Goal: Information Seeking & Learning: Learn about a topic

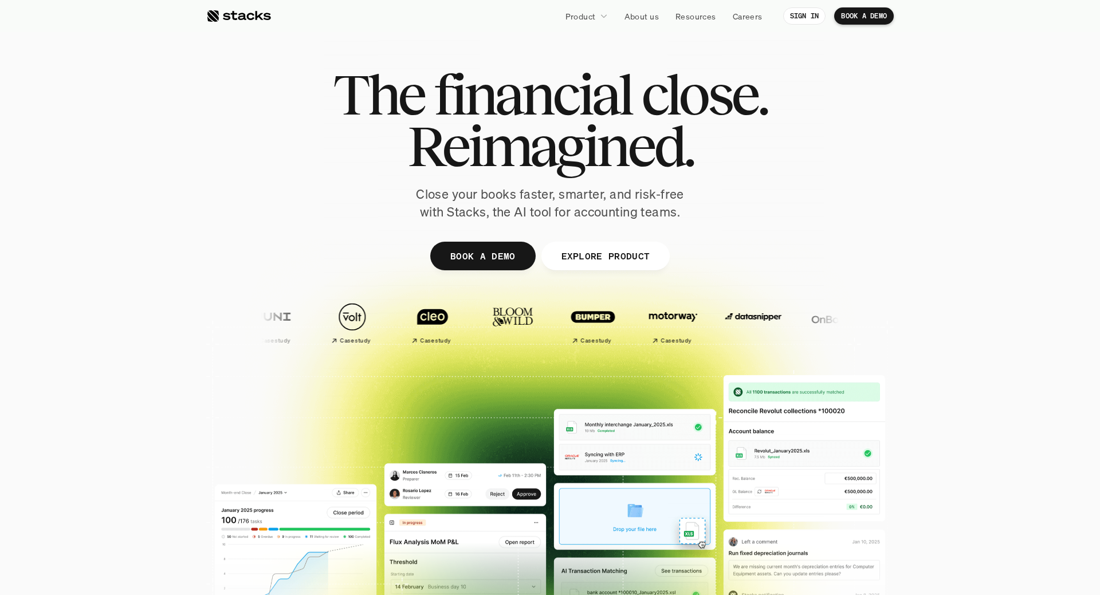
click at [659, 15] on link "About us" at bounding box center [641, 16] width 48 height 21
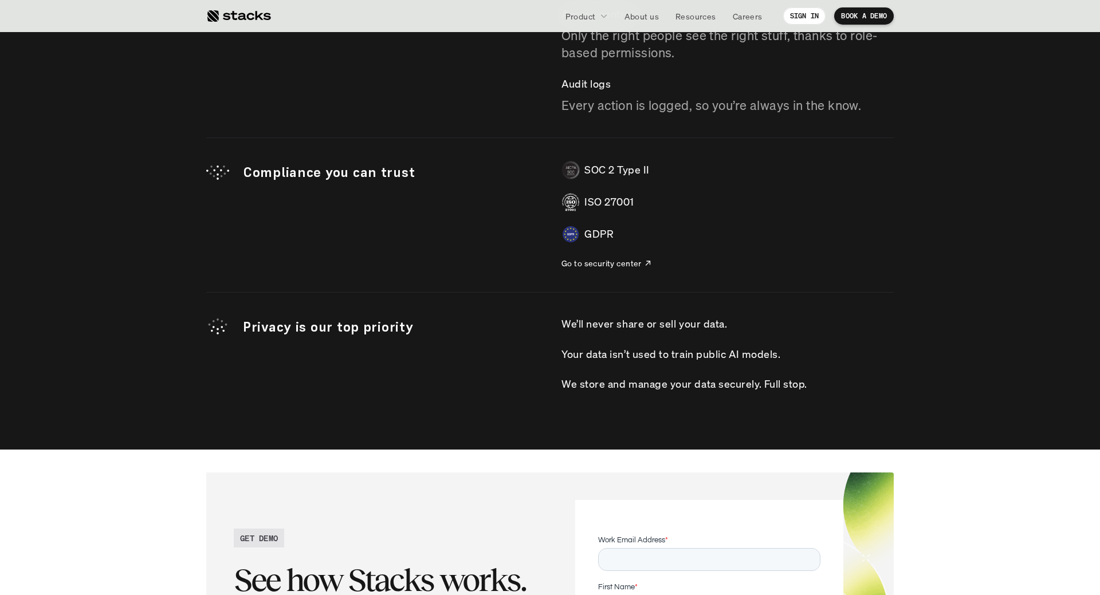
scroll to position [3738, 0]
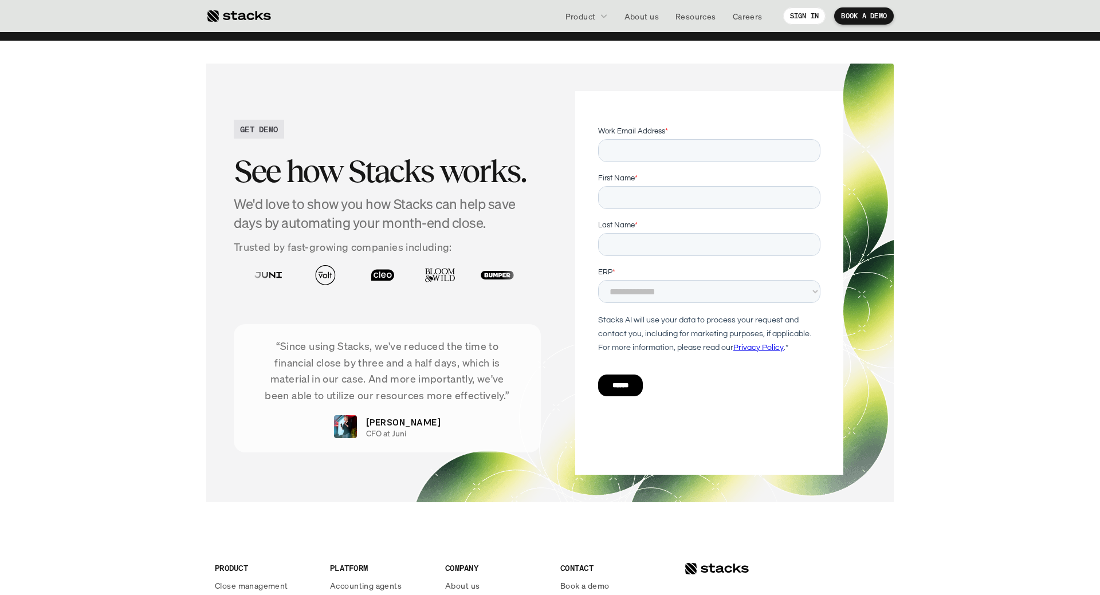
click at [657, 19] on p "About us" at bounding box center [641, 16] width 34 height 12
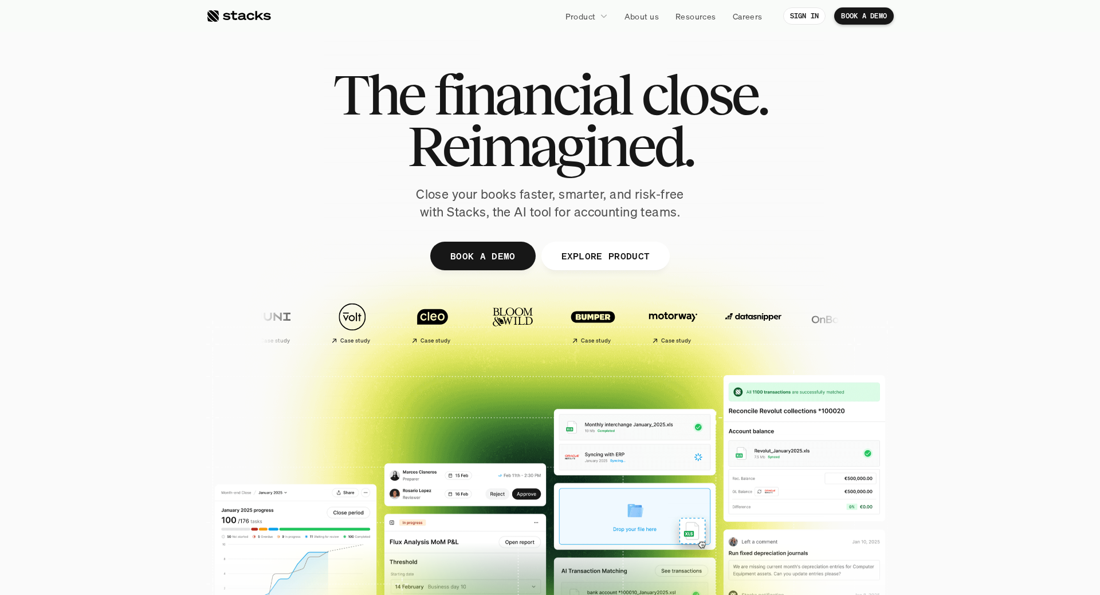
click at [657, 19] on p "About us" at bounding box center [641, 16] width 34 height 12
click at [634, 16] on p "About us" at bounding box center [641, 16] width 34 height 12
click at [637, 18] on p "About us" at bounding box center [641, 16] width 34 height 12
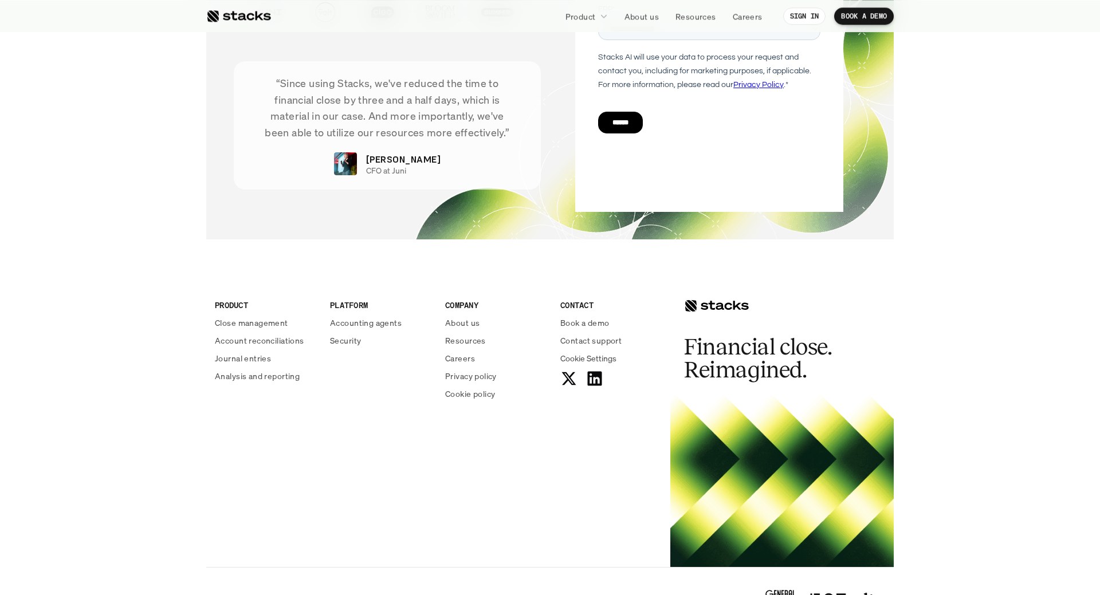
scroll to position [4036, 0]
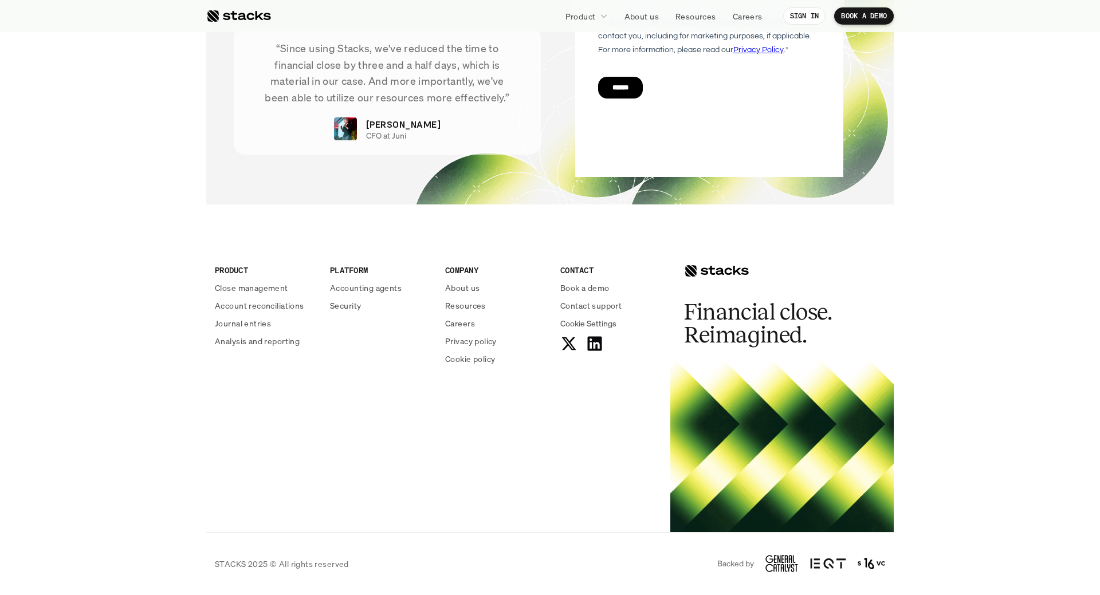
click at [769, 334] on h2 "Financial close. Reimagined." at bounding box center [770, 324] width 172 height 46
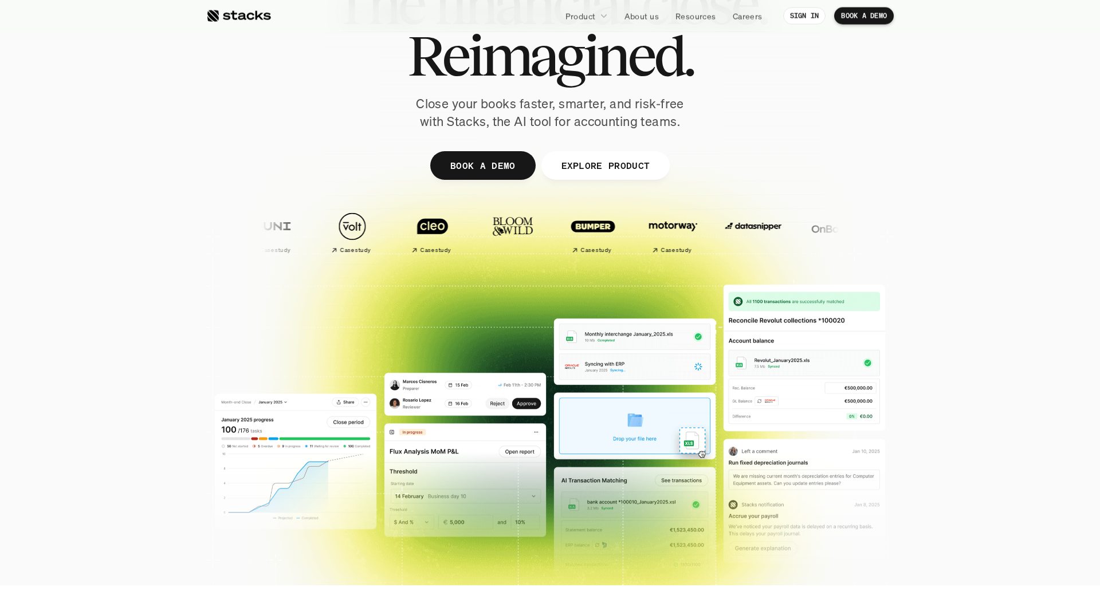
scroll to position [0, 0]
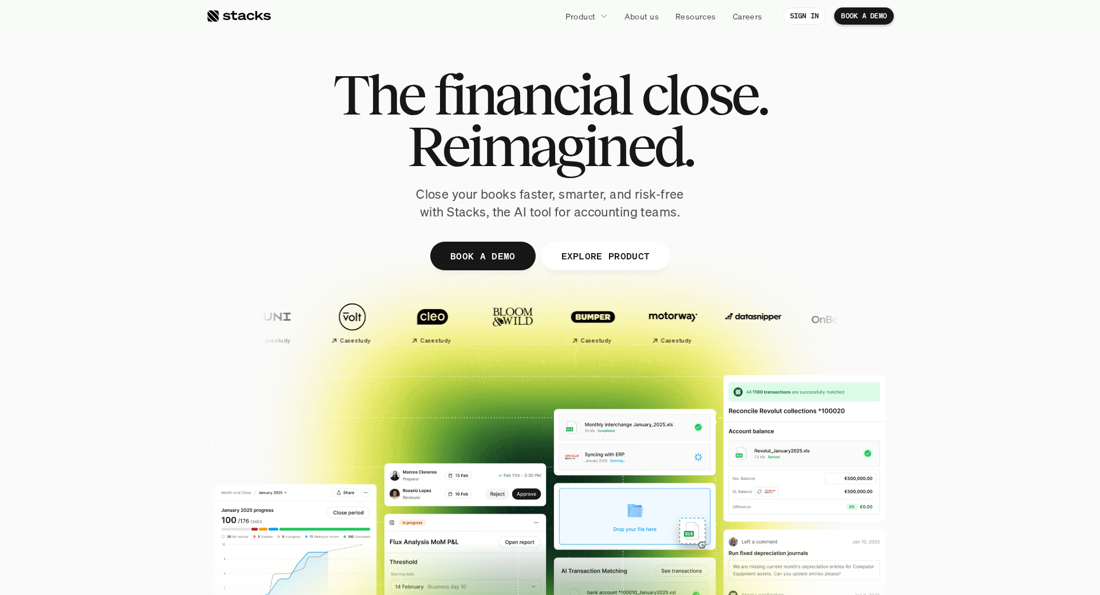
click at [699, 18] on p "Resources" at bounding box center [695, 16] width 41 height 12
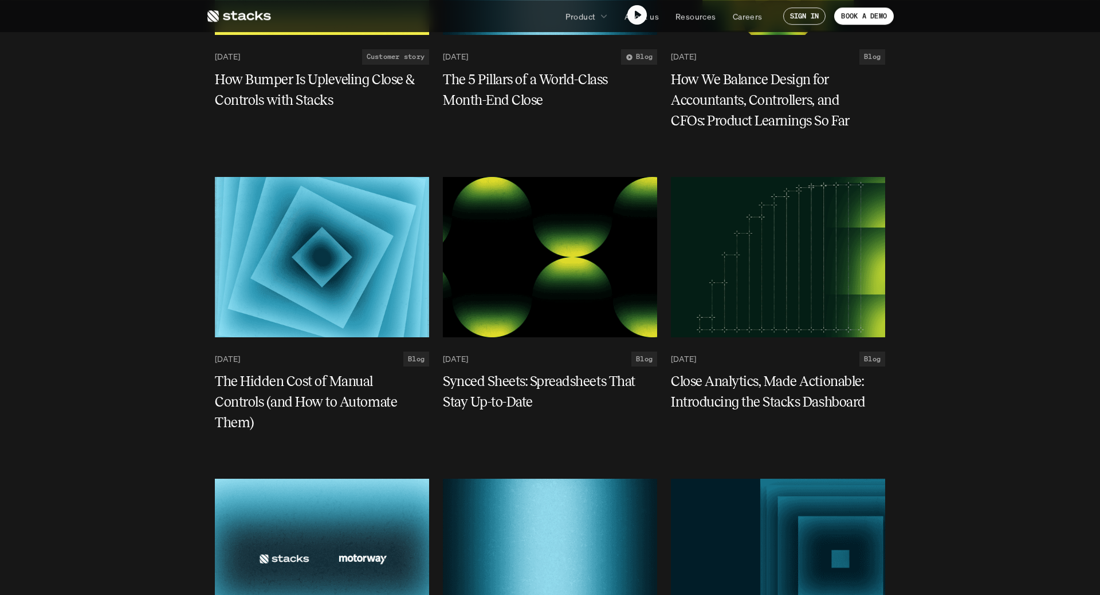
scroll to position [935, 0]
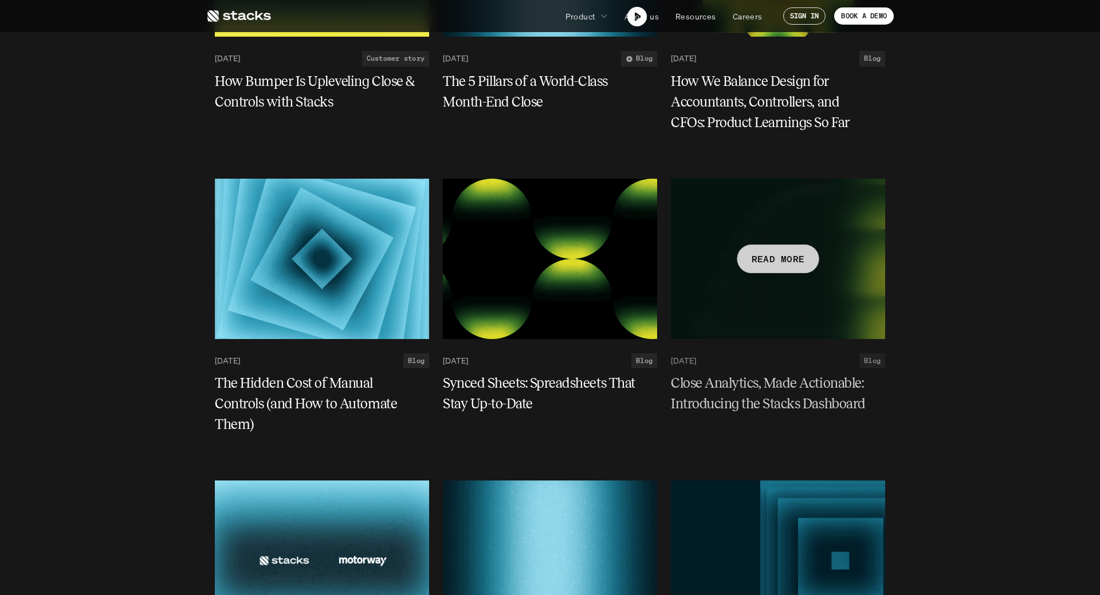
click at [786, 260] on p "READ MORE" at bounding box center [777, 258] width 53 height 17
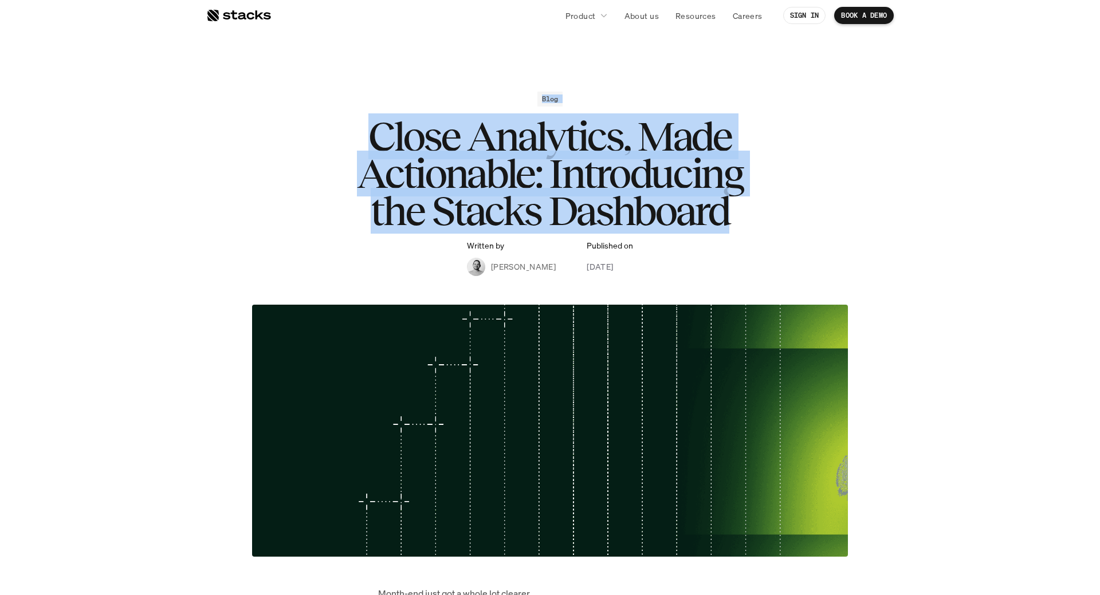
drag, startPoint x: 541, startPoint y: 98, endPoint x: 734, endPoint y: 223, distance: 230.0
click at [563, 107] on div "Blog" at bounding box center [550, 99] width 26 height 15
click at [873, 242] on div "Blog Close Analytics, Made Actionable: Introducing the Stacks Dashboard Written…" at bounding box center [550, 184] width 664 height 184
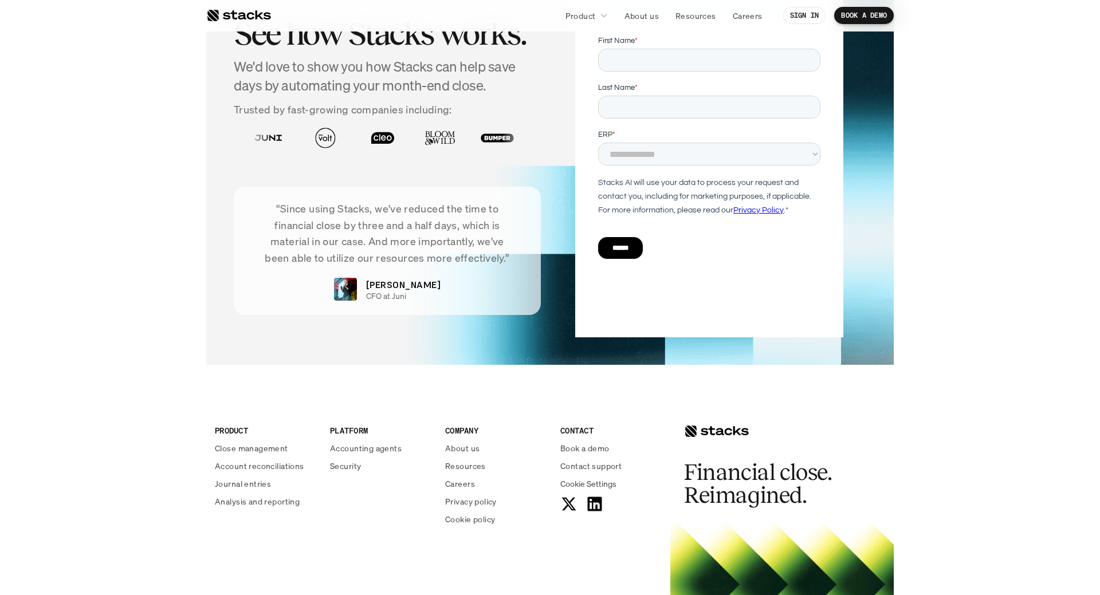
scroll to position [2572, 0]
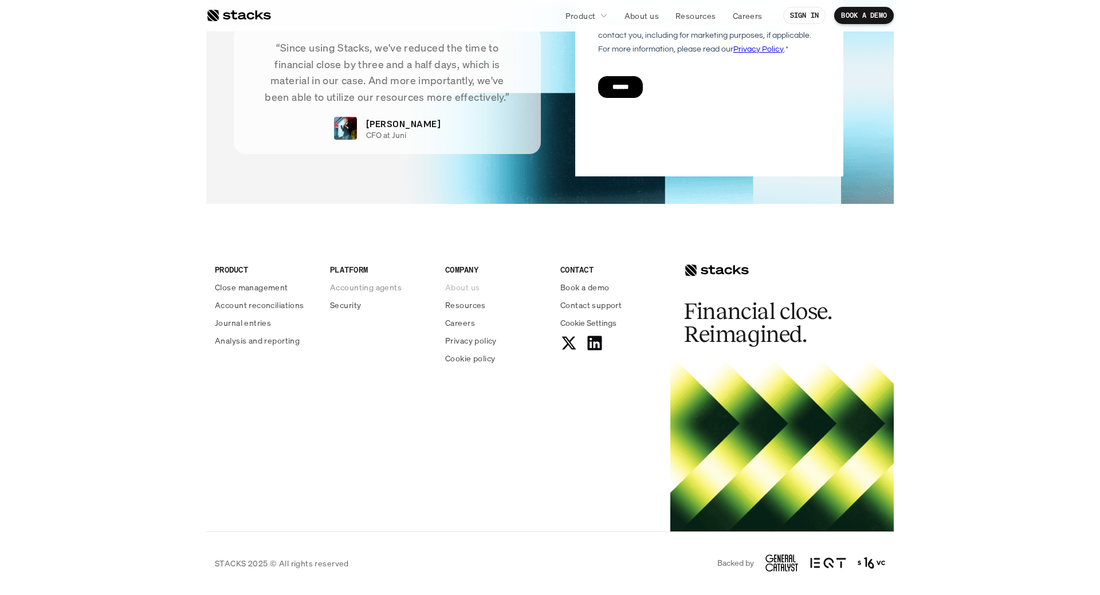
click at [461, 290] on p "About us" at bounding box center [462, 287] width 34 height 12
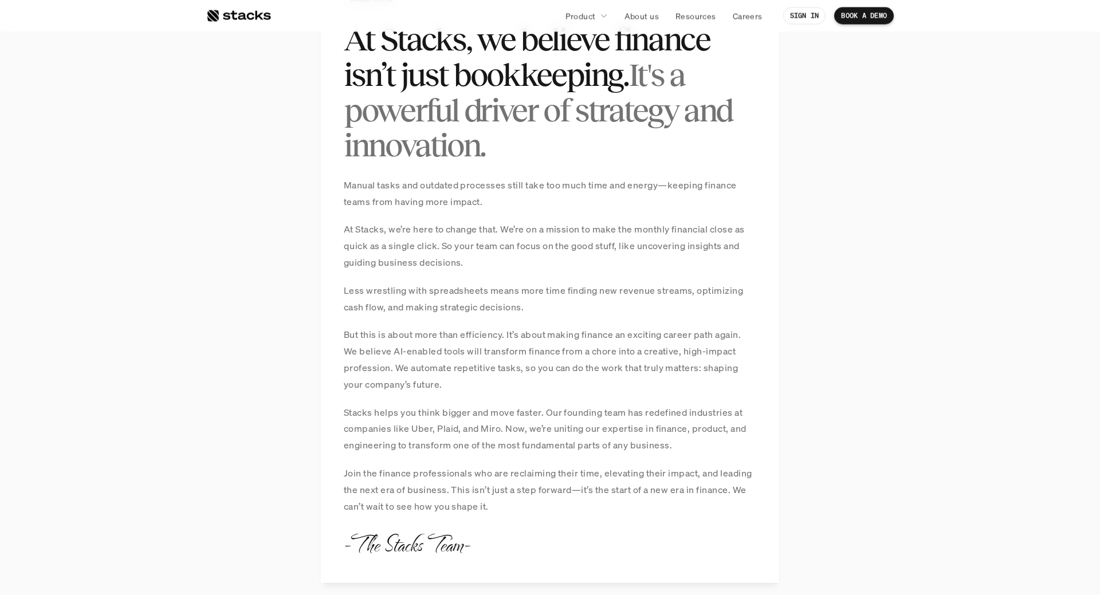
scroll to position [759, 0]
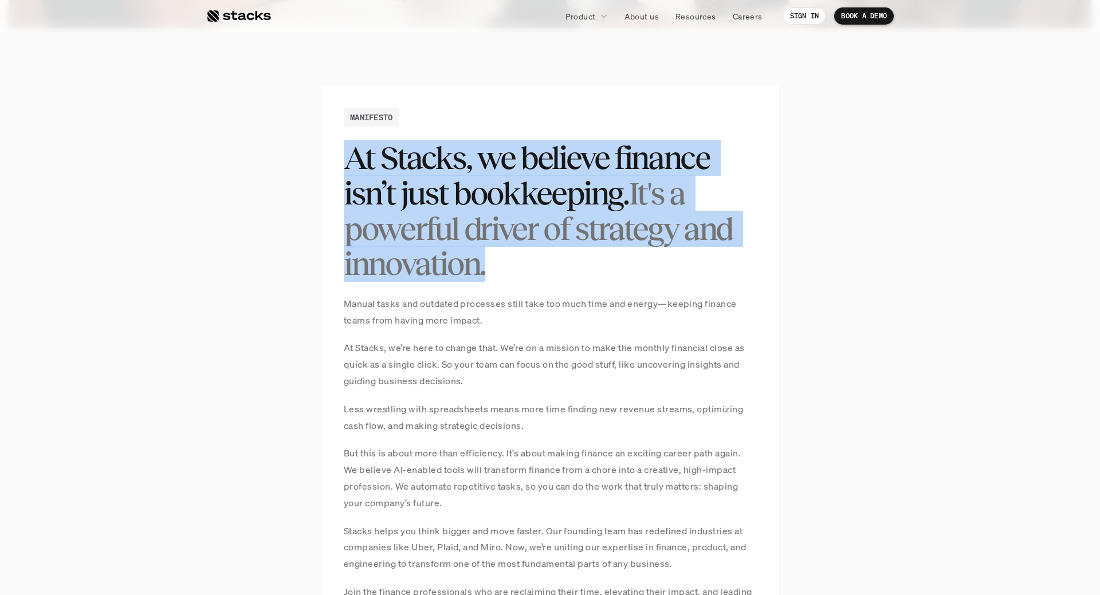
drag, startPoint x: 499, startPoint y: 268, endPoint x: 330, endPoint y: 152, distance: 204.3
click at [330, 152] on div "MANIFESTO At Stacks, we believe finance isn’t just bookkeeping. It's a powerful…" at bounding box center [550, 393] width 458 height 616
click at [470, 274] on span "It's a powerful driver of strategy and innovation." at bounding box center [540, 228] width 393 height 107
drag, startPoint x: 510, startPoint y: 275, endPoint x: 354, endPoint y: 166, distance: 190.3
click at [332, 156] on div "MANIFESTO At Stacks, we believe finance isn’t just bookkeeping. It's a powerful…" at bounding box center [550, 393] width 458 height 616
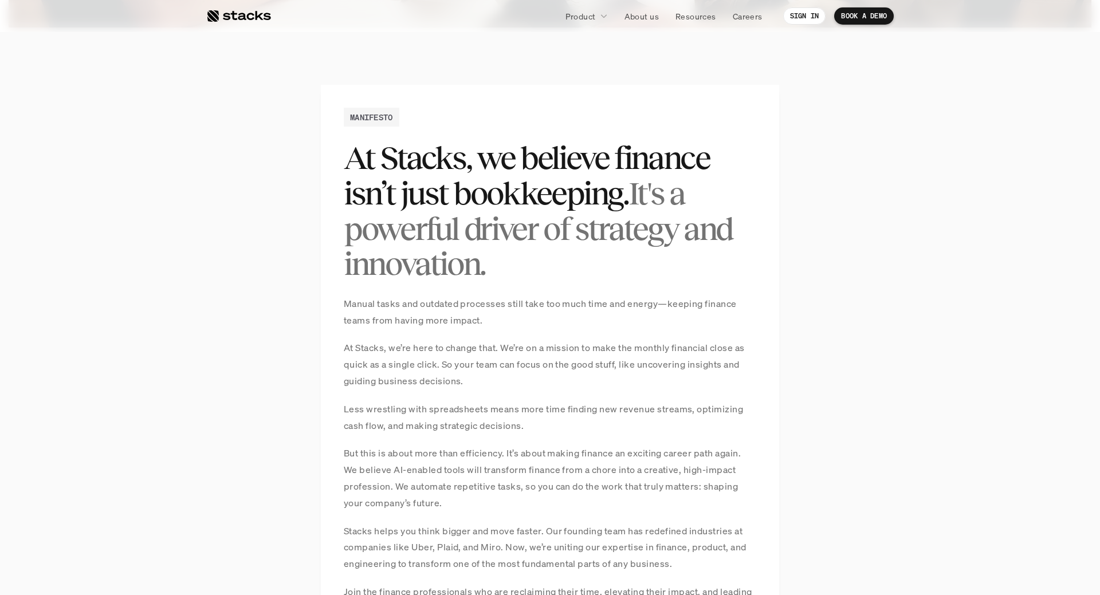
click at [759, 294] on div "MANIFESTO At Stacks, we believe finance isn’t just bookkeeping. It's a powerful…" at bounding box center [550, 393] width 458 height 616
click at [487, 266] on h2 "At Stacks, we believe finance isn’t just bookkeeping. It's a powerful driver of…" at bounding box center [550, 210] width 412 height 141
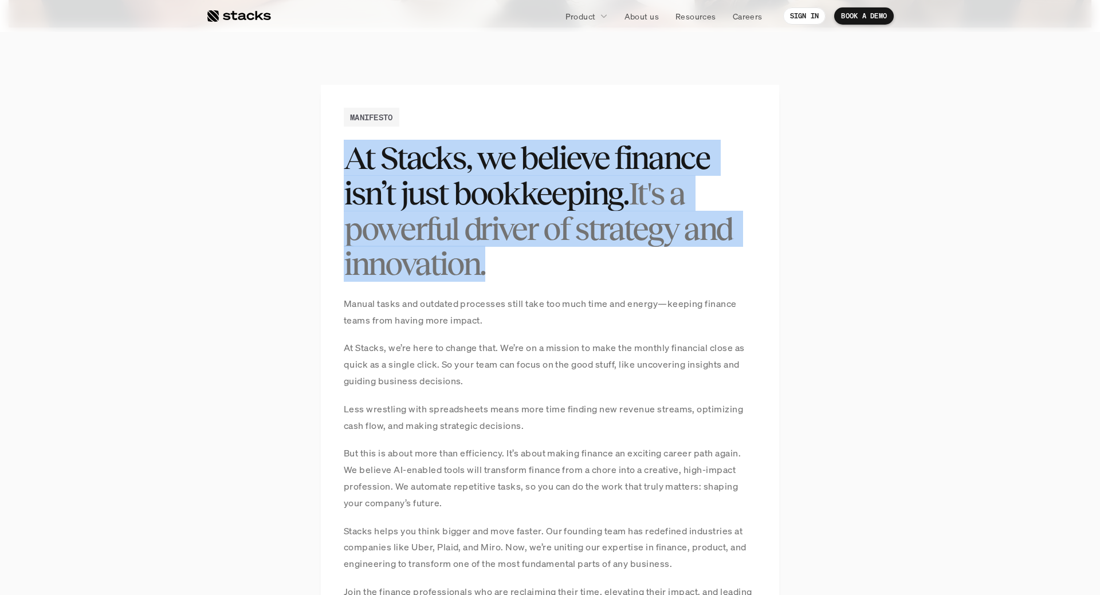
drag, startPoint x: 502, startPoint y: 272, endPoint x: 319, endPoint y: 172, distance: 208.4
click at [321, 172] on div "MANIFESTO At Stacks, we believe finance isn’t just bookkeeping. It's a powerful…" at bounding box center [550, 393] width 458 height 616
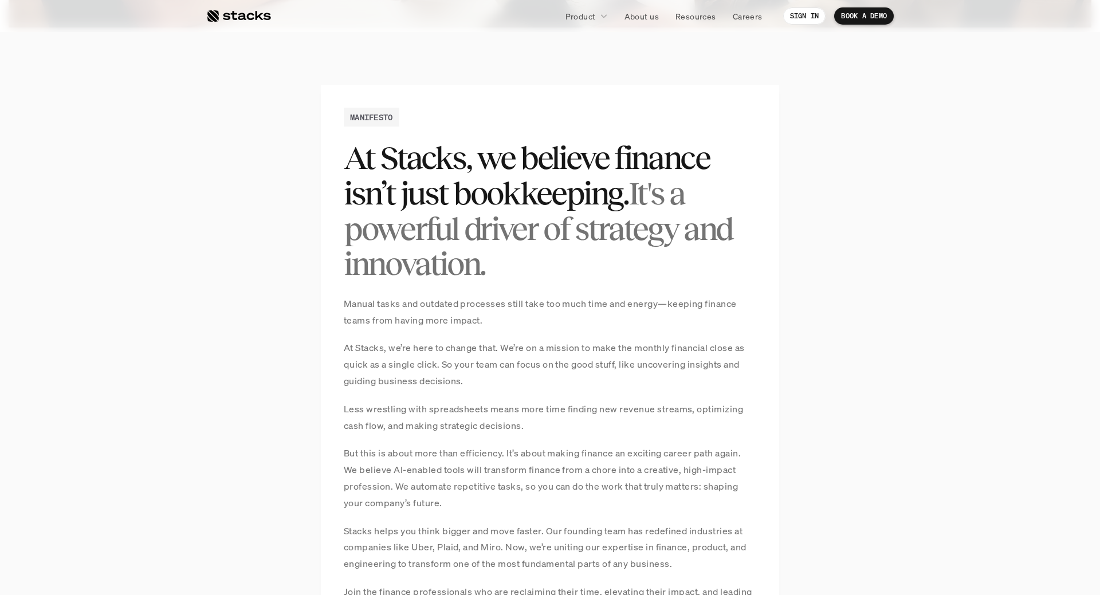
click at [797, 272] on section "MANIFESTO At Stacks, we believe finance isn’t just bookkeeping. It's a powerful…" at bounding box center [550, 392] width 1100 height 731
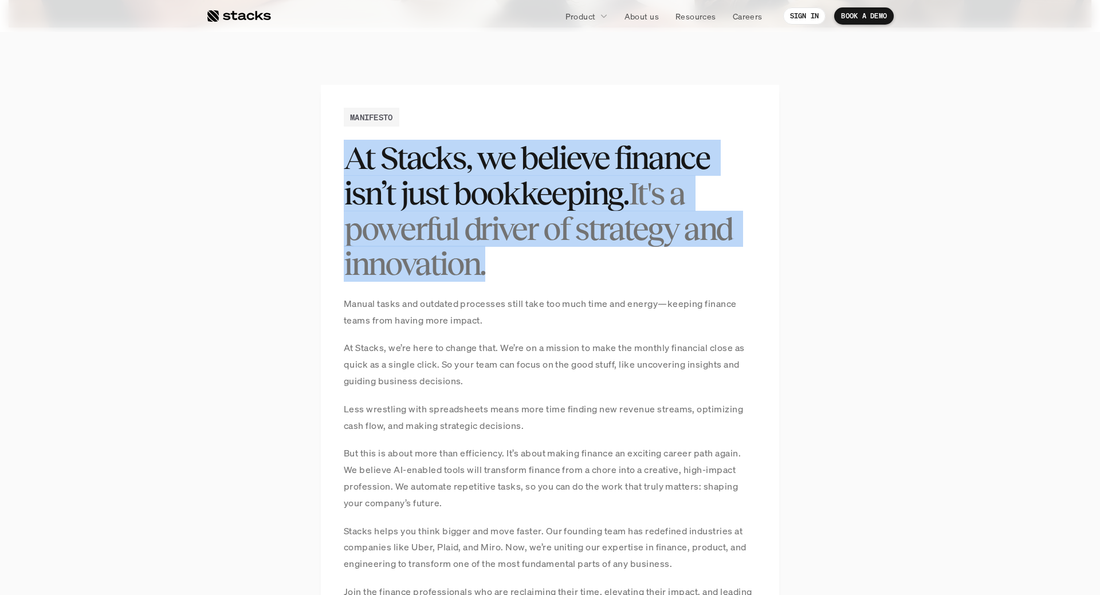
drag, startPoint x: 347, startPoint y: 155, endPoint x: 579, endPoint y: 261, distance: 254.7
click at [579, 261] on h2 "At Stacks, we believe finance isn’t just bookkeeping. It's a powerful driver of…" at bounding box center [550, 210] width 412 height 141
click at [487, 232] on span "It's a powerful driver of strategy and innovation." at bounding box center [540, 228] width 393 height 107
drag, startPoint x: 506, startPoint y: 277, endPoint x: 314, endPoint y: 161, distance: 224.0
click at [321, 161] on div "MANIFESTO At Stacks, we believe finance isn’t just bookkeeping. It's a powerful…" at bounding box center [550, 393] width 458 height 616
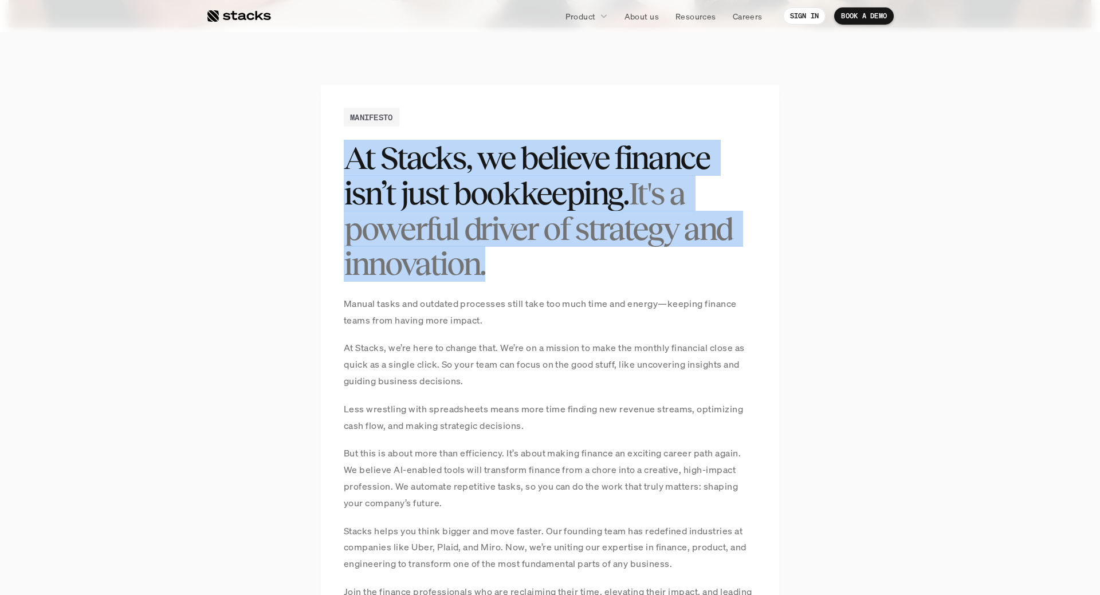
copy h2 "At Stacks, we believe finance isn’t just bookkeeping. It's a powerful driver of…"
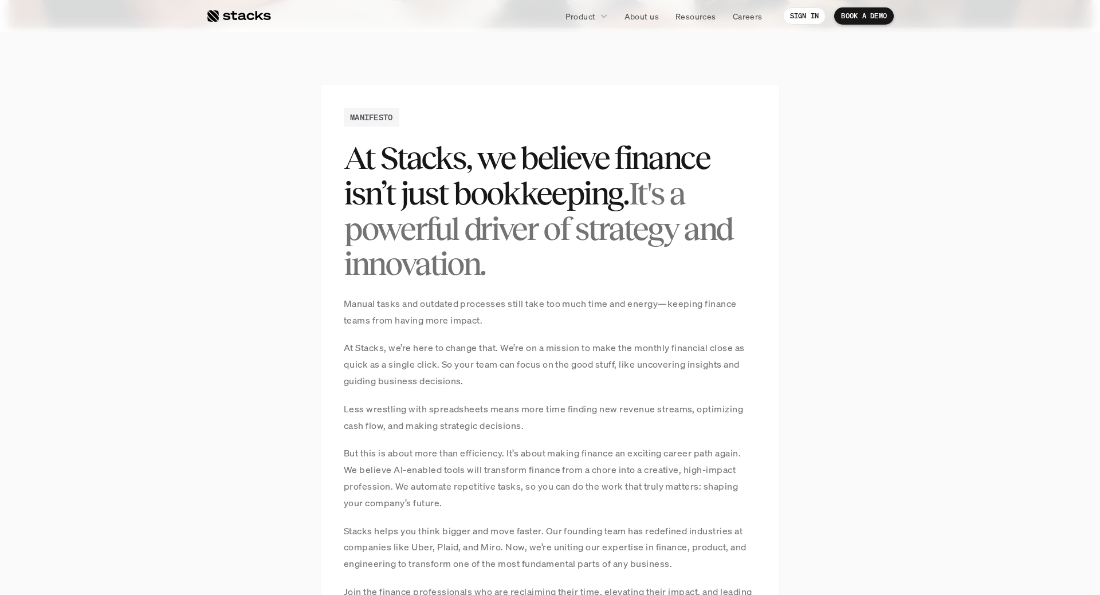
click at [507, 291] on div "MANIFESTO At Stacks, we believe finance isn’t just bookkeeping. It's a powerful…" at bounding box center [550, 393] width 458 height 616
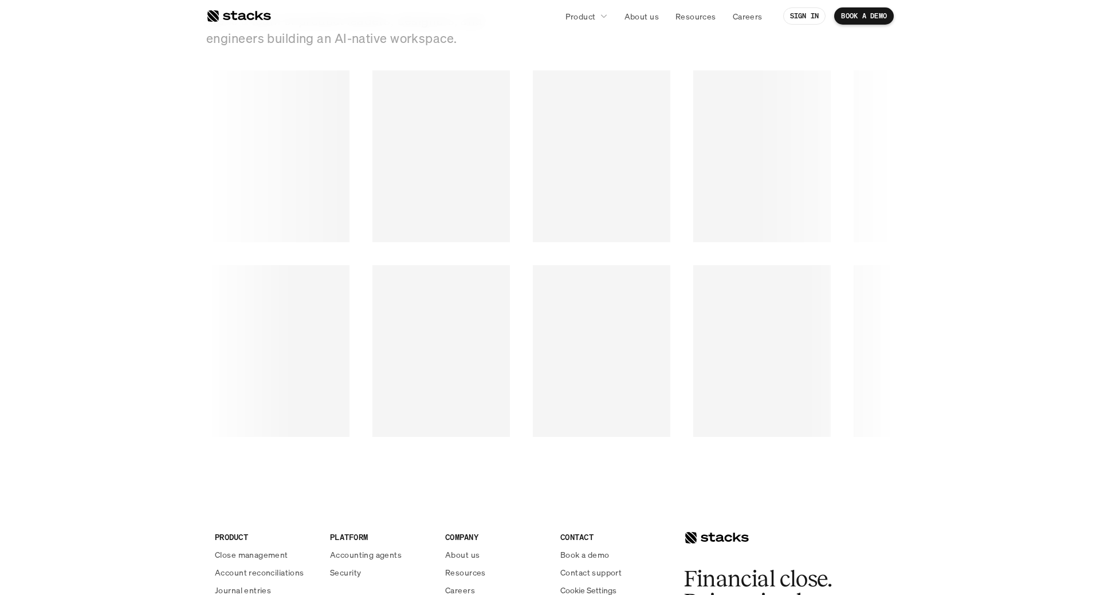
scroll to position [1902, 0]
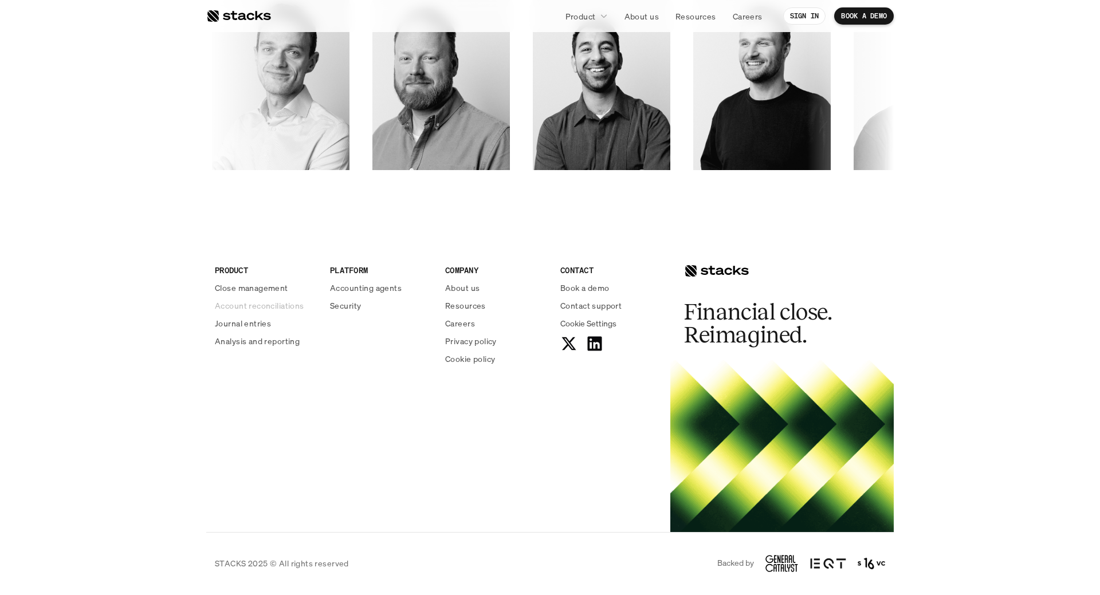
click at [238, 307] on p "Account reconciliations" at bounding box center [259, 306] width 89 height 12
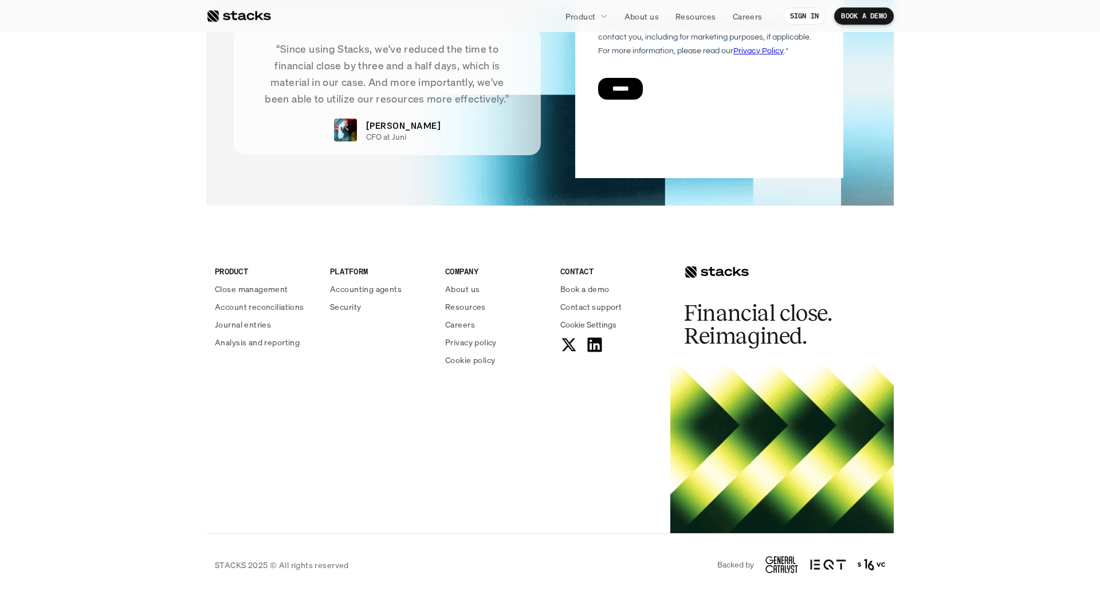
scroll to position [2733, 0]
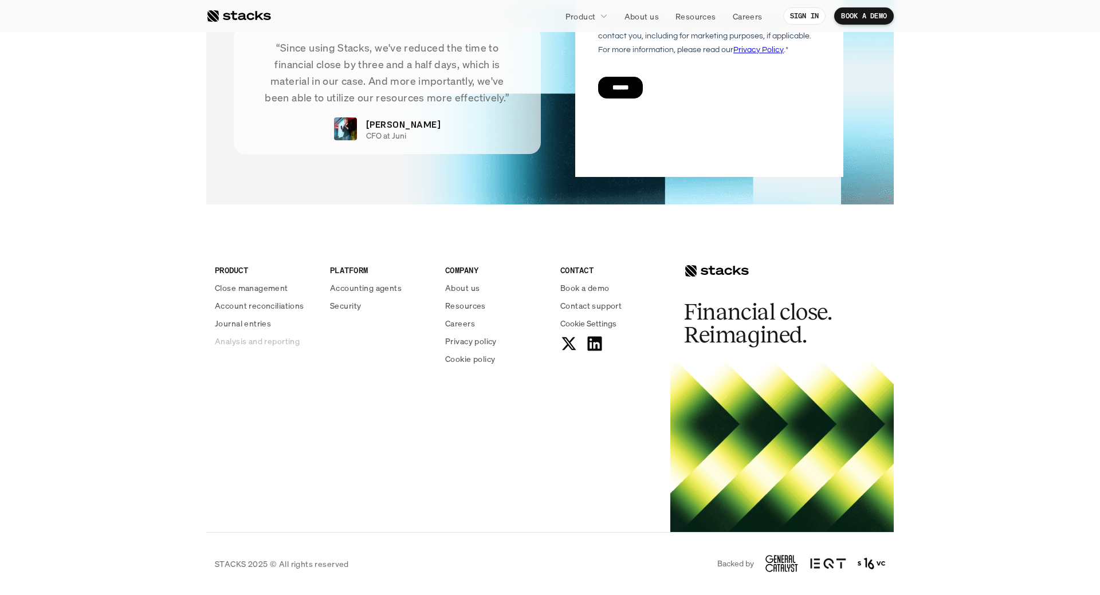
click at [252, 342] on p "Analysis and reporting" at bounding box center [257, 341] width 85 height 12
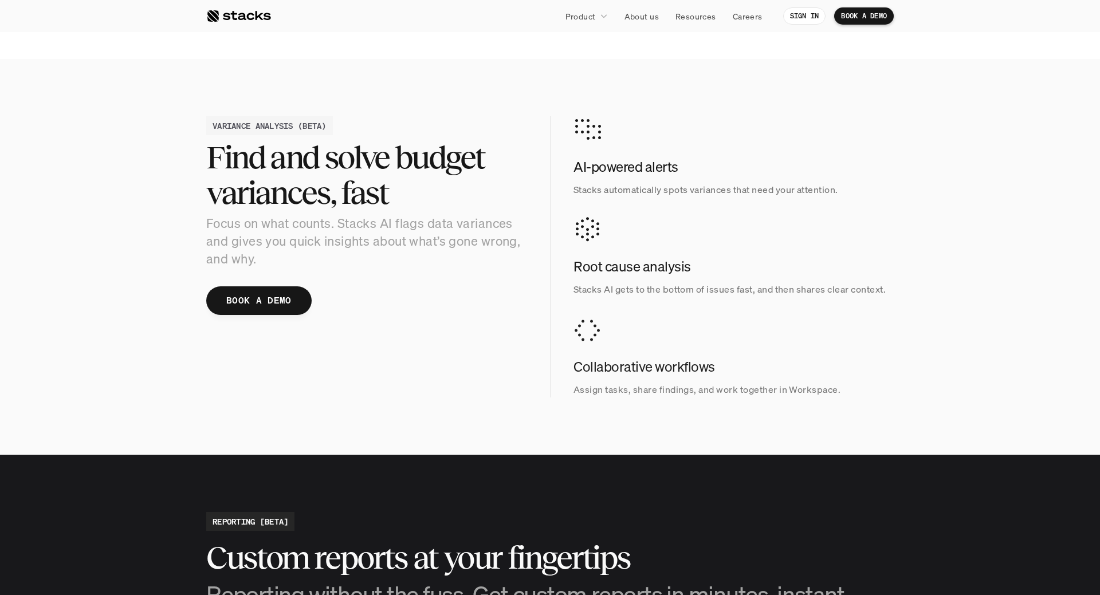
scroll to position [1168, 0]
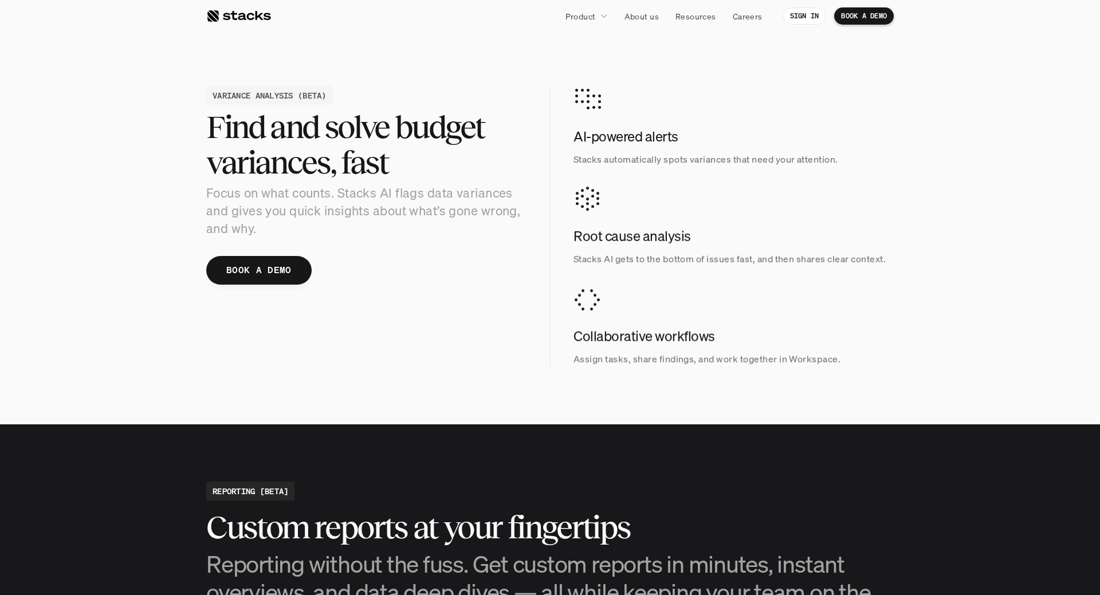
drag, startPoint x: 588, startPoint y: 200, endPoint x: 625, endPoint y: 252, distance: 64.0
click at [625, 252] on div "Root cause analysis Stacks AI gets to the bottom of issues fast, and then share…" at bounding box center [733, 226] width 321 height 81
click at [643, 242] on h4 "Root cause analysis" at bounding box center [733, 236] width 321 height 19
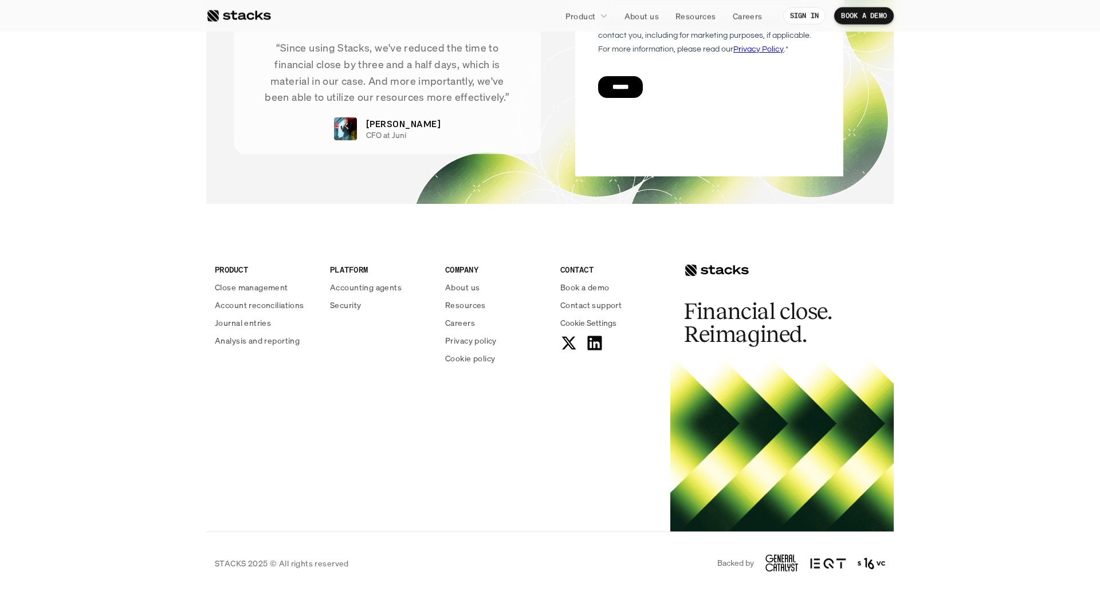
scroll to position [2885, 0]
click at [457, 305] on p "Resources" at bounding box center [465, 305] width 41 height 12
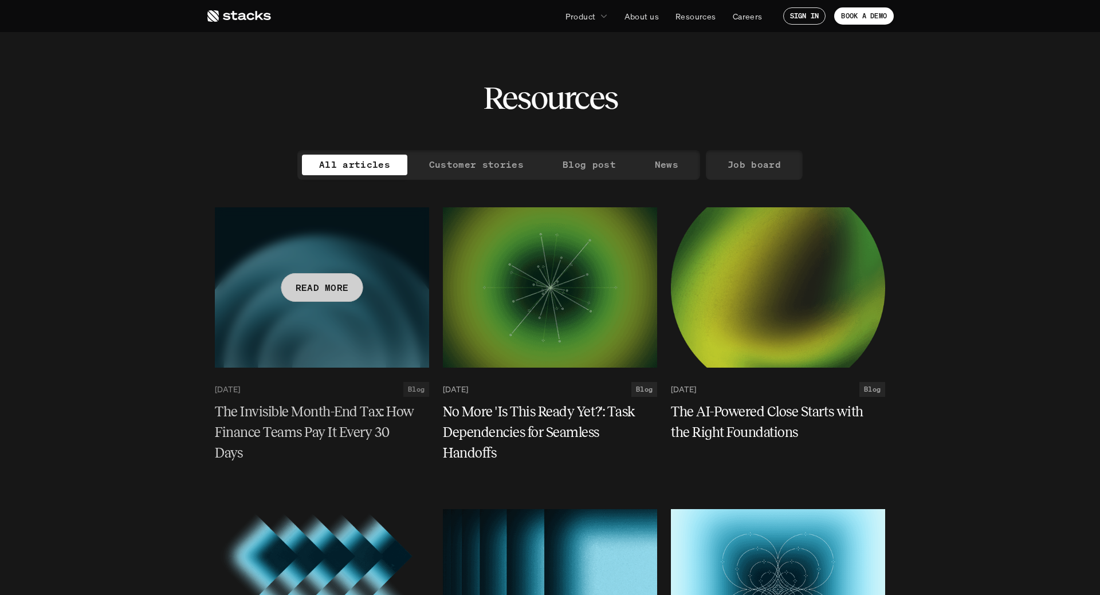
click at [318, 290] on p "READ MORE" at bounding box center [321, 287] width 53 height 17
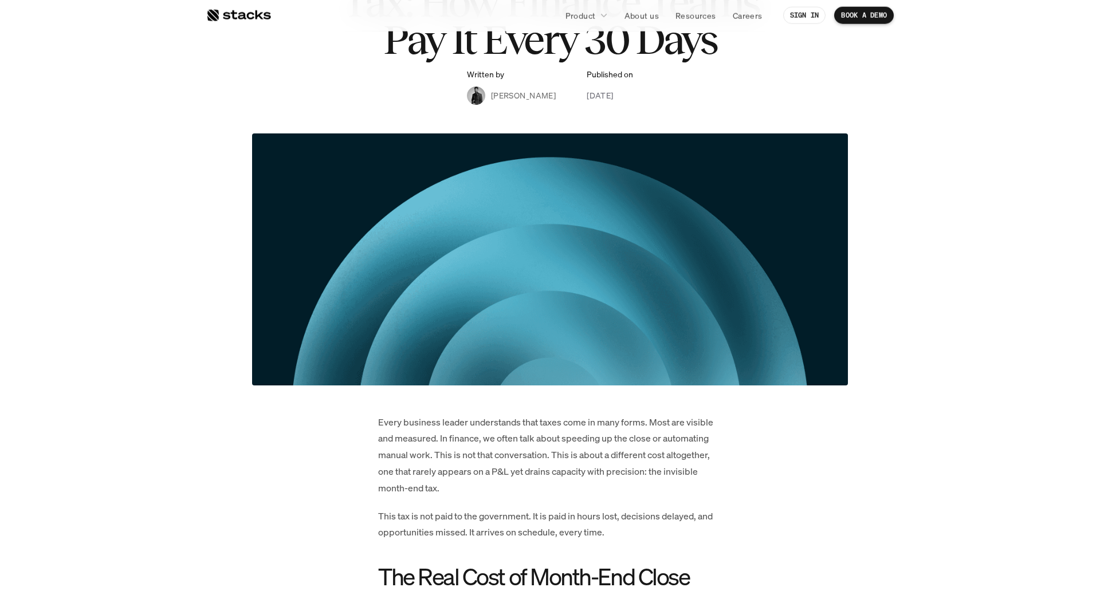
scroll to position [58, 0]
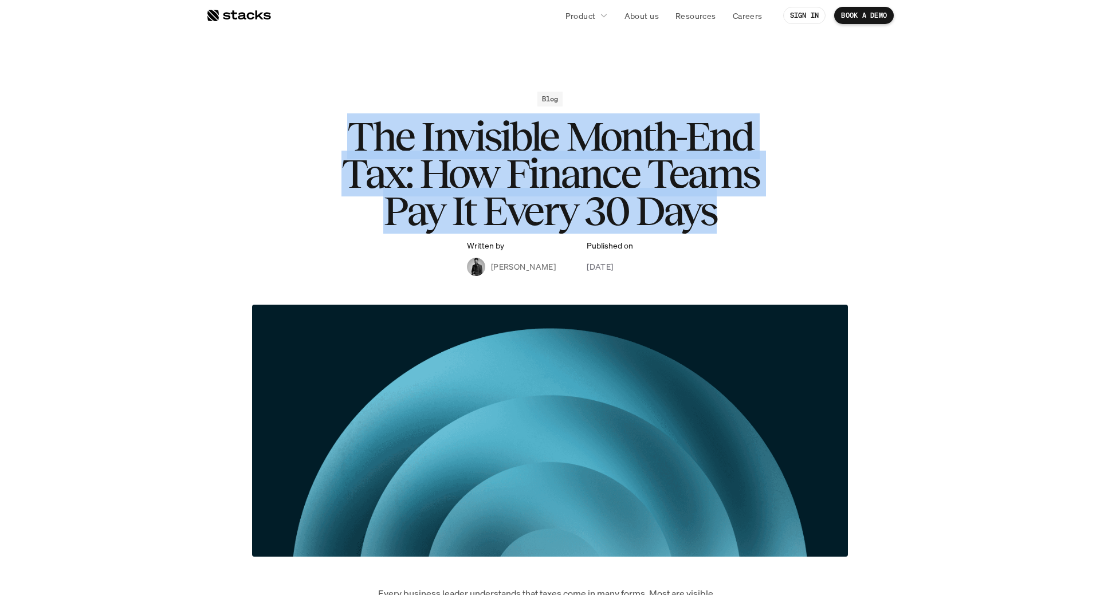
drag, startPoint x: 715, startPoint y: 215, endPoint x: 326, endPoint y: 118, distance: 400.7
click at [326, 118] on div "Blog The Invisible Month-End Tax: How Finance Teams Pay It Every 30 Days Writte…" at bounding box center [550, 184] width 664 height 184
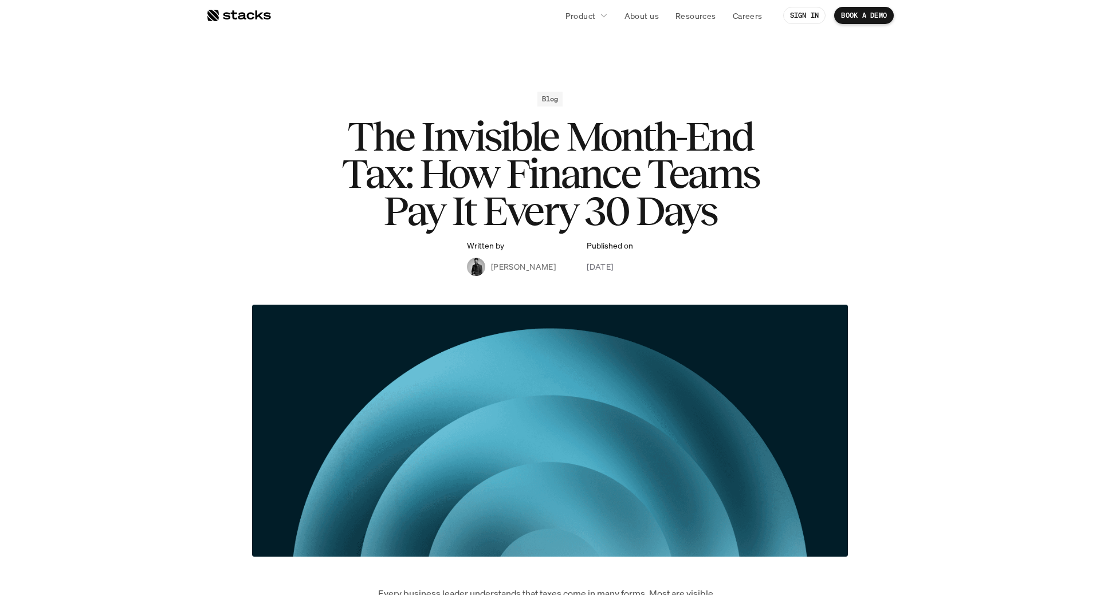
click at [834, 209] on div "Blog The Invisible Month-End Tax: How Finance Teams Pay It Every 30 Days Writte…" at bounding box center [550, 184] width 664 height 184
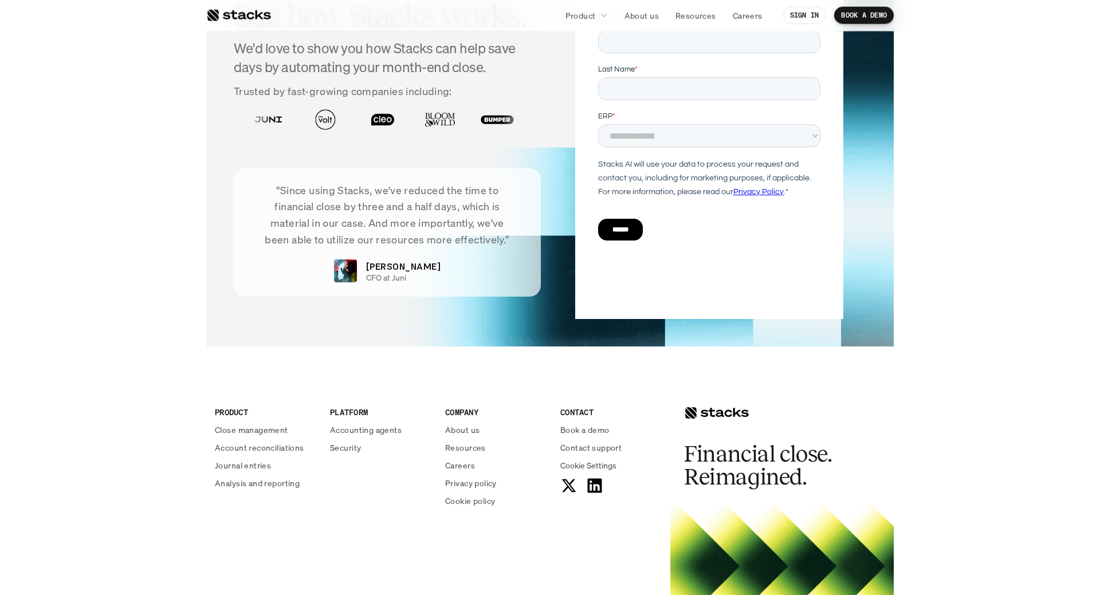
scroll to position [3557, 0]
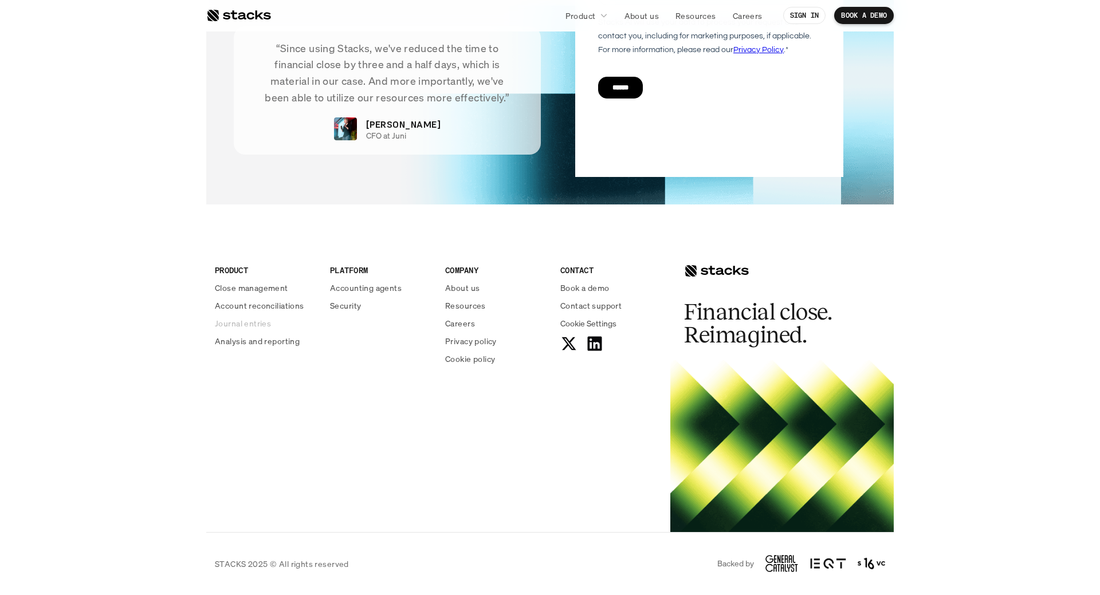
click at [238, 324] on p "Journal entries" at bounding box center [243, 323] width 56 height 12
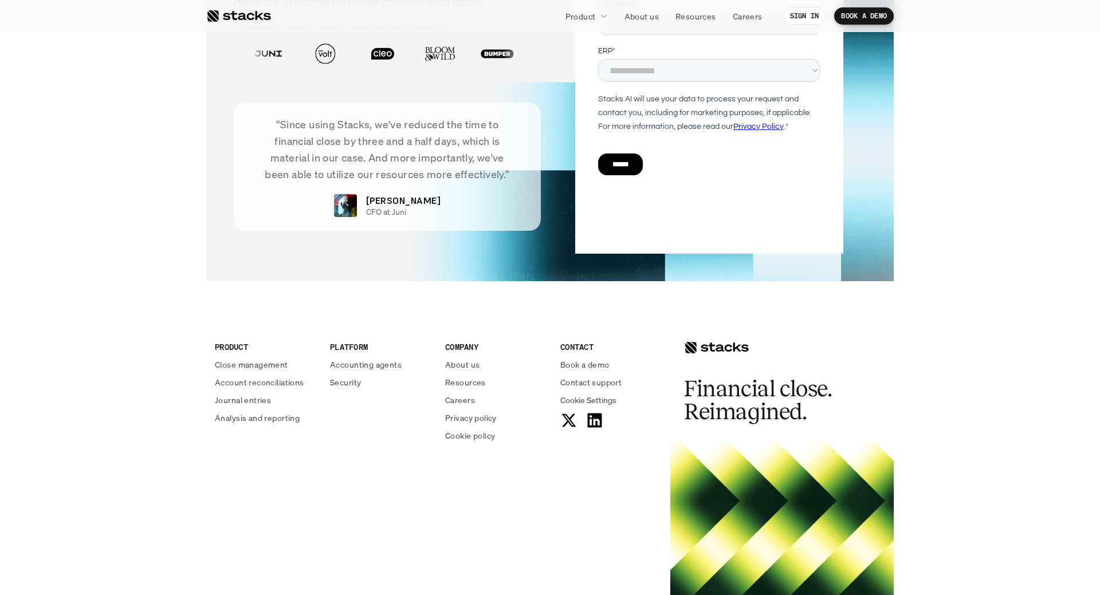
scroll to position [2296, 0]
